Goal: Find contact information: Find contact information

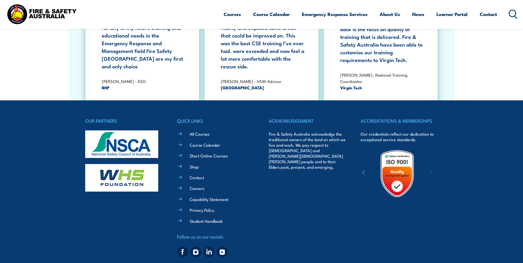
scroll to position [1009, 0]
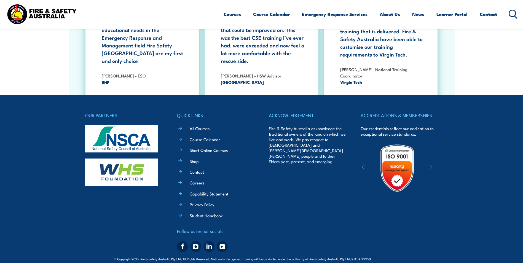
click at [200, 169] on link "Contact" at bounding box center [197, 172] width 14 height 6
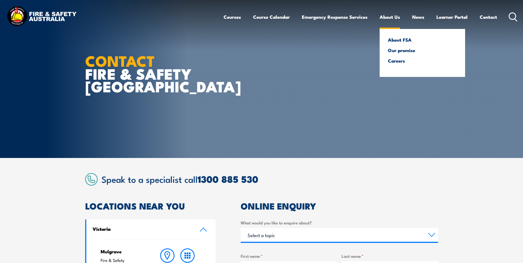
click at [394, 18] on link "About Us" at bounding box center [390, 17] width 20 height 15
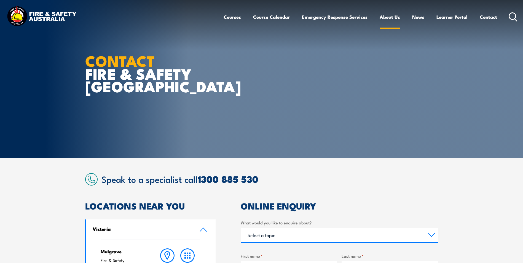
click at [389, 19] on link "About Us" at bounding box center [390, 17] width 20 height 15
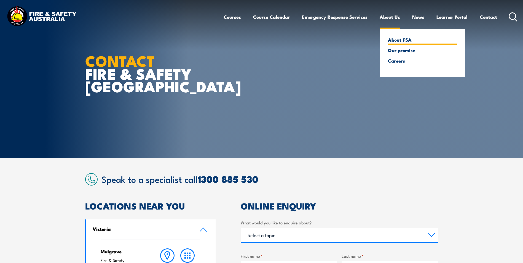
click at [399, 41] on link "About FSA" at bounding box center [422, 39] width 69 height 5
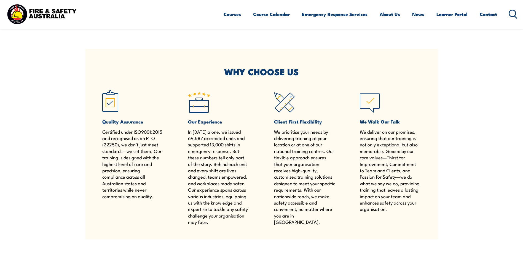
scroll to position [343, 0]
